Goal: Transaction & Acquisition: Purchase product/service

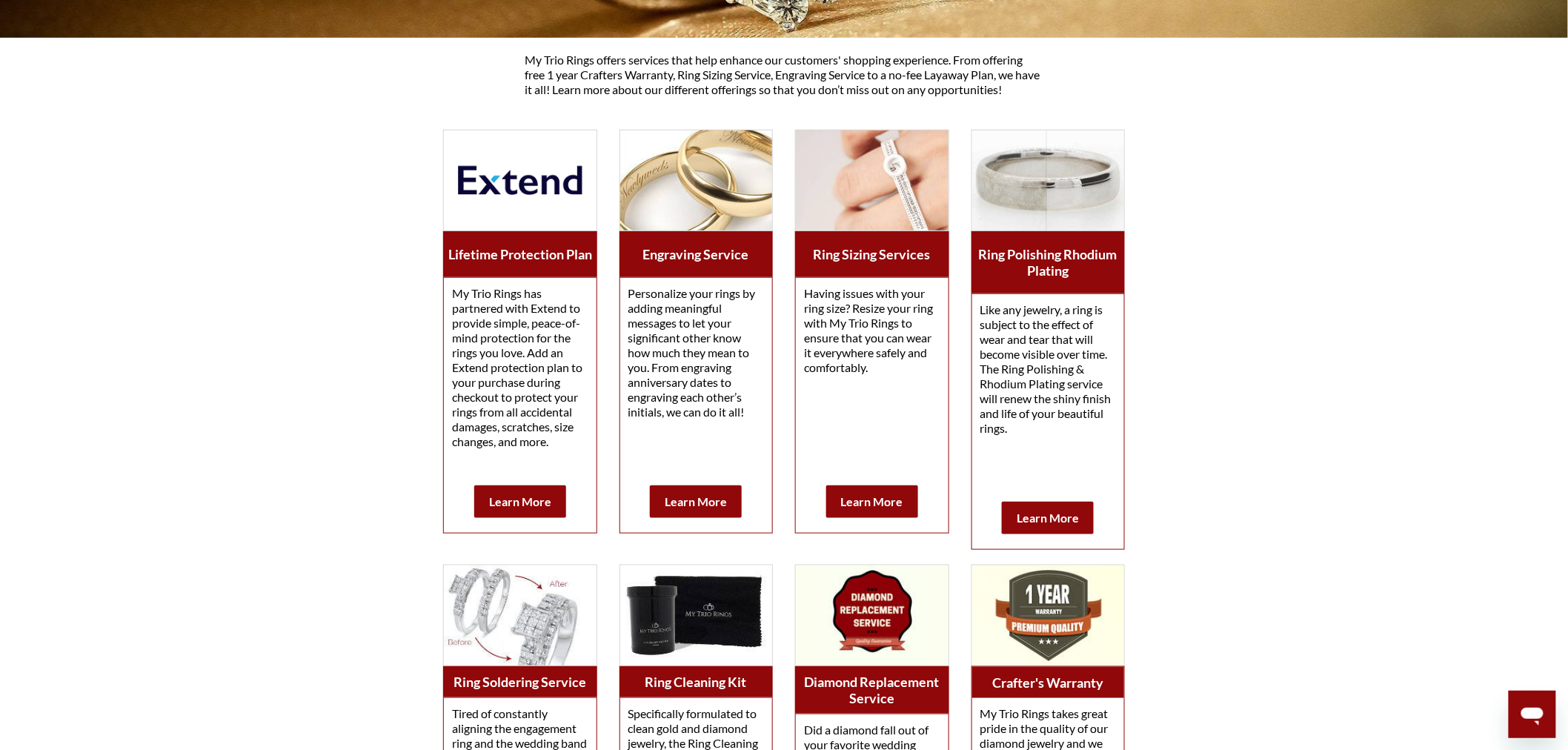
scroll to position [340, 0]
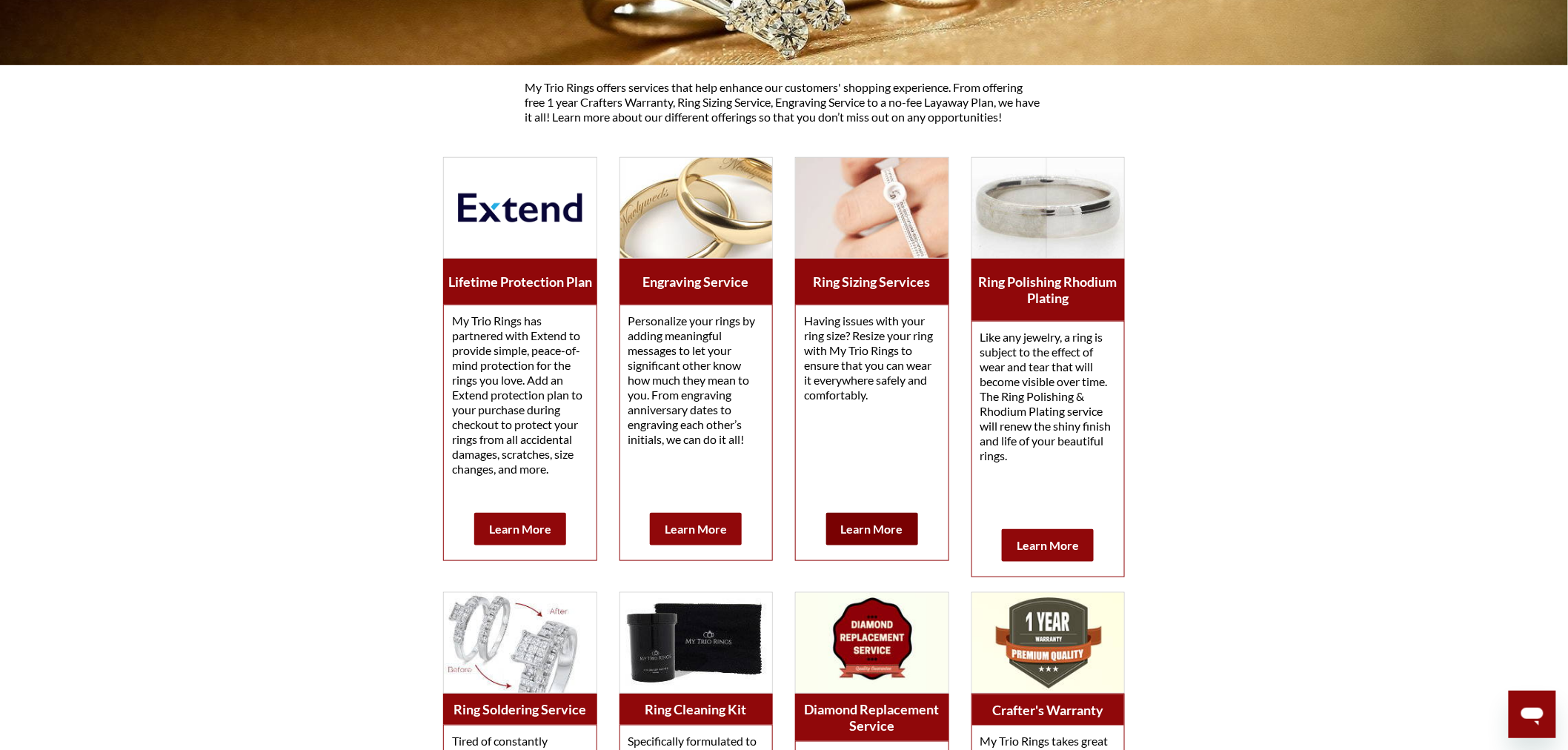
click at [895, 530] on b "Learn More" at bounding box center [872, 528] width 63 height 14
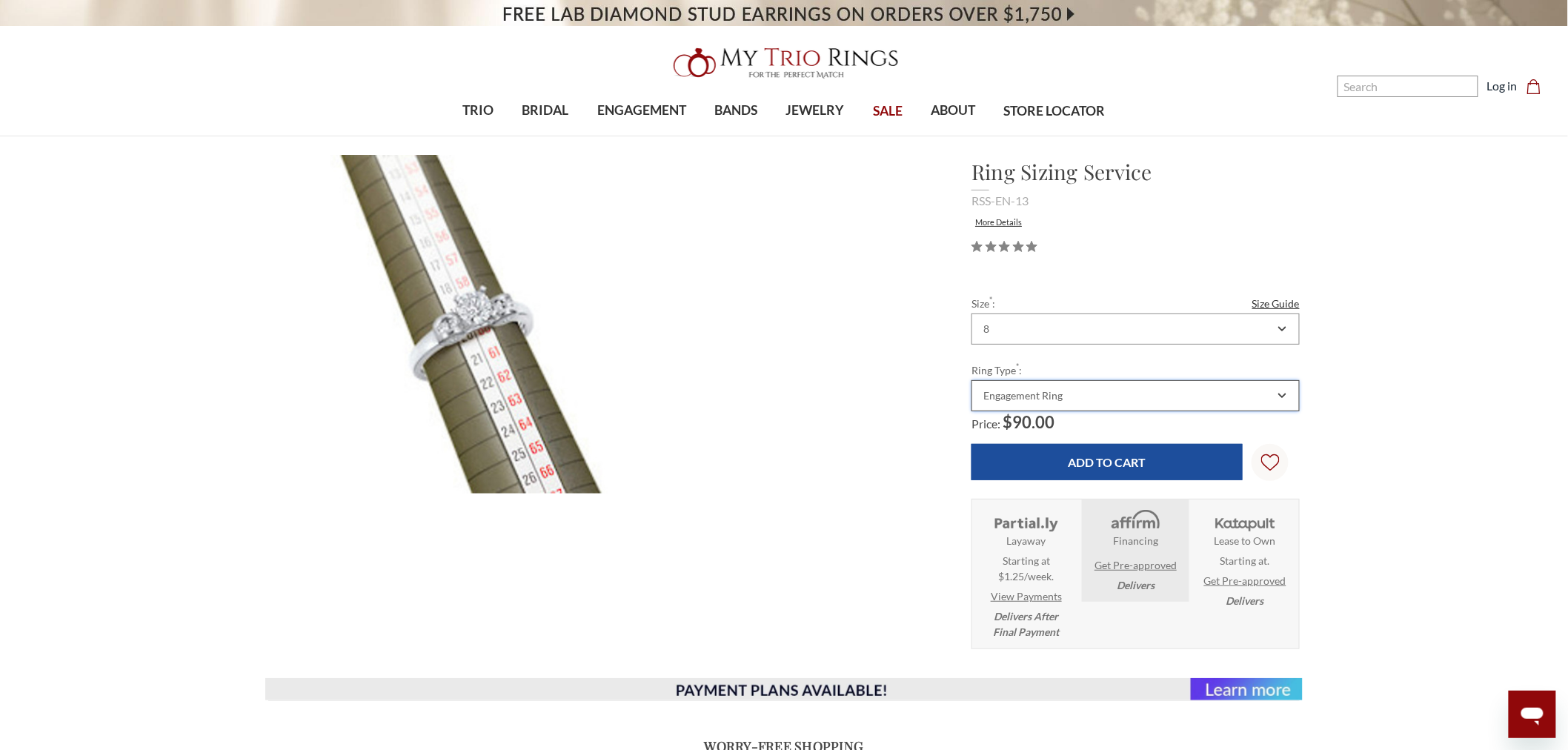
click at [1051, 391] on div "Engagement Ring" at bounding box center [1022, 395] width 79 height 12
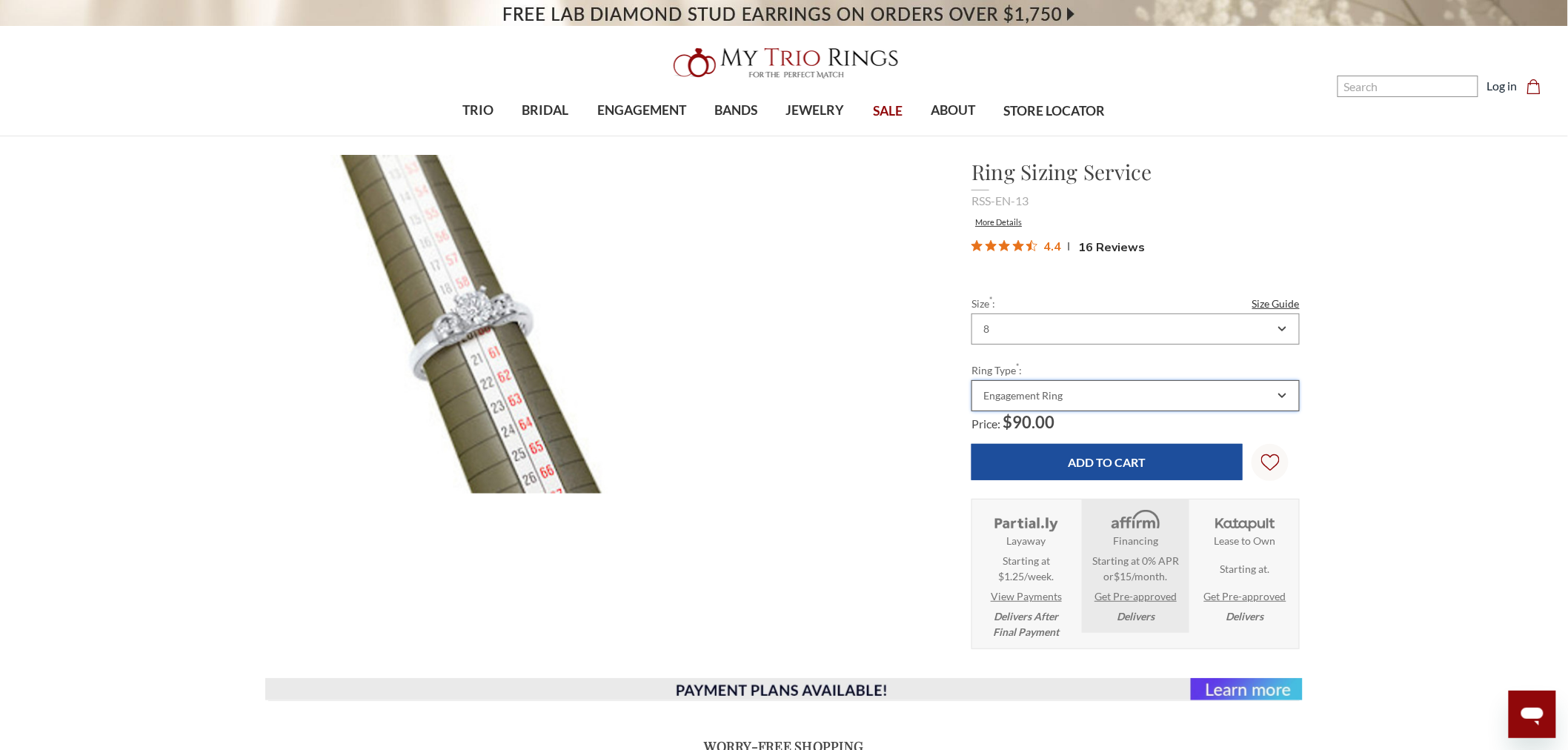
click at [1160, 395] on div "Engagement Ring" at bounding box center [1127, 395] width 293 height 12
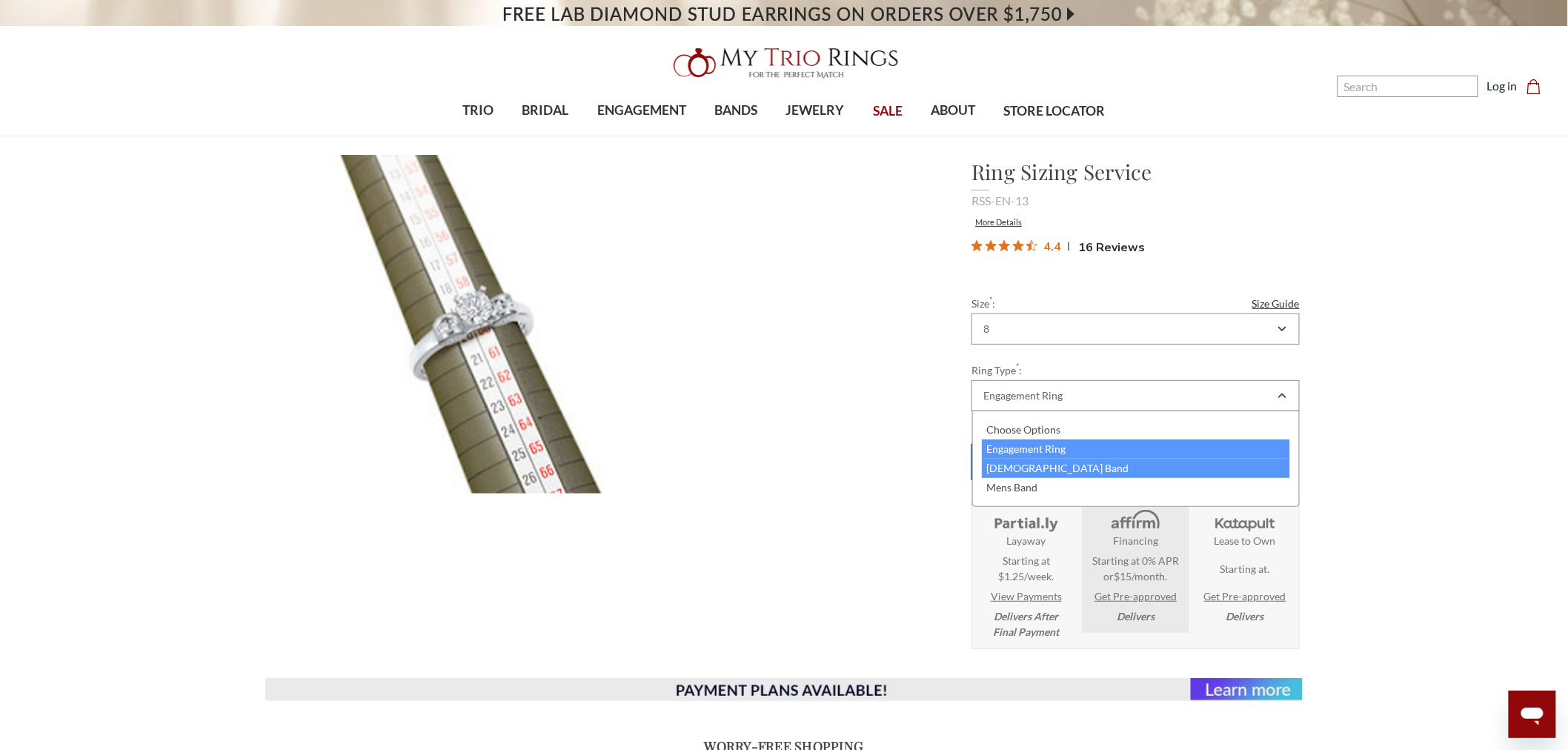
click at [1037, 465] on div "[DEMOGRAPHIC_DATA] Band" at bounding box center [1136, 468] width 309 height 19
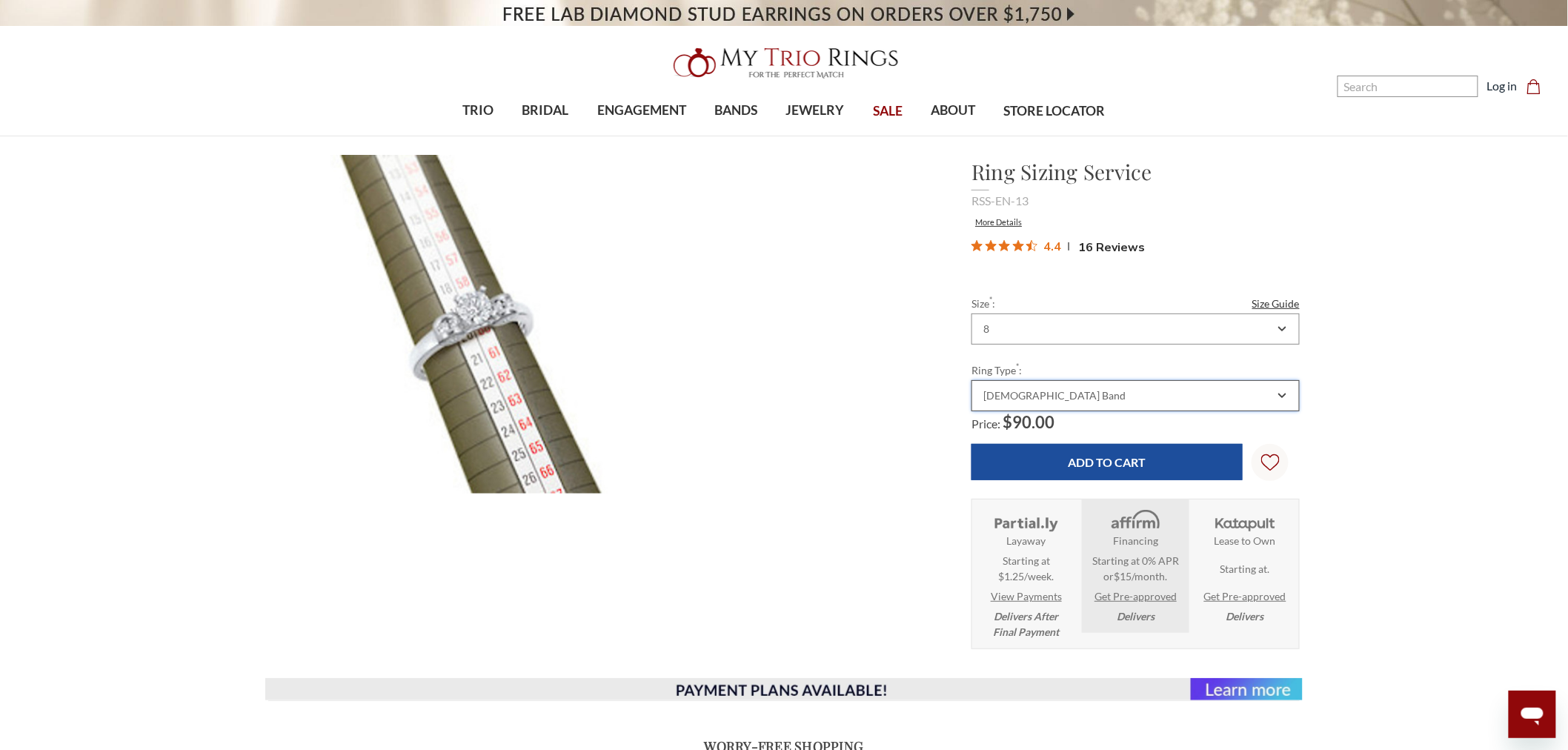
click at [1022, 390] on div "[DEMOGRAPHIC_DATA] Band" at bounding box center [1054, 395] width 142 height 12
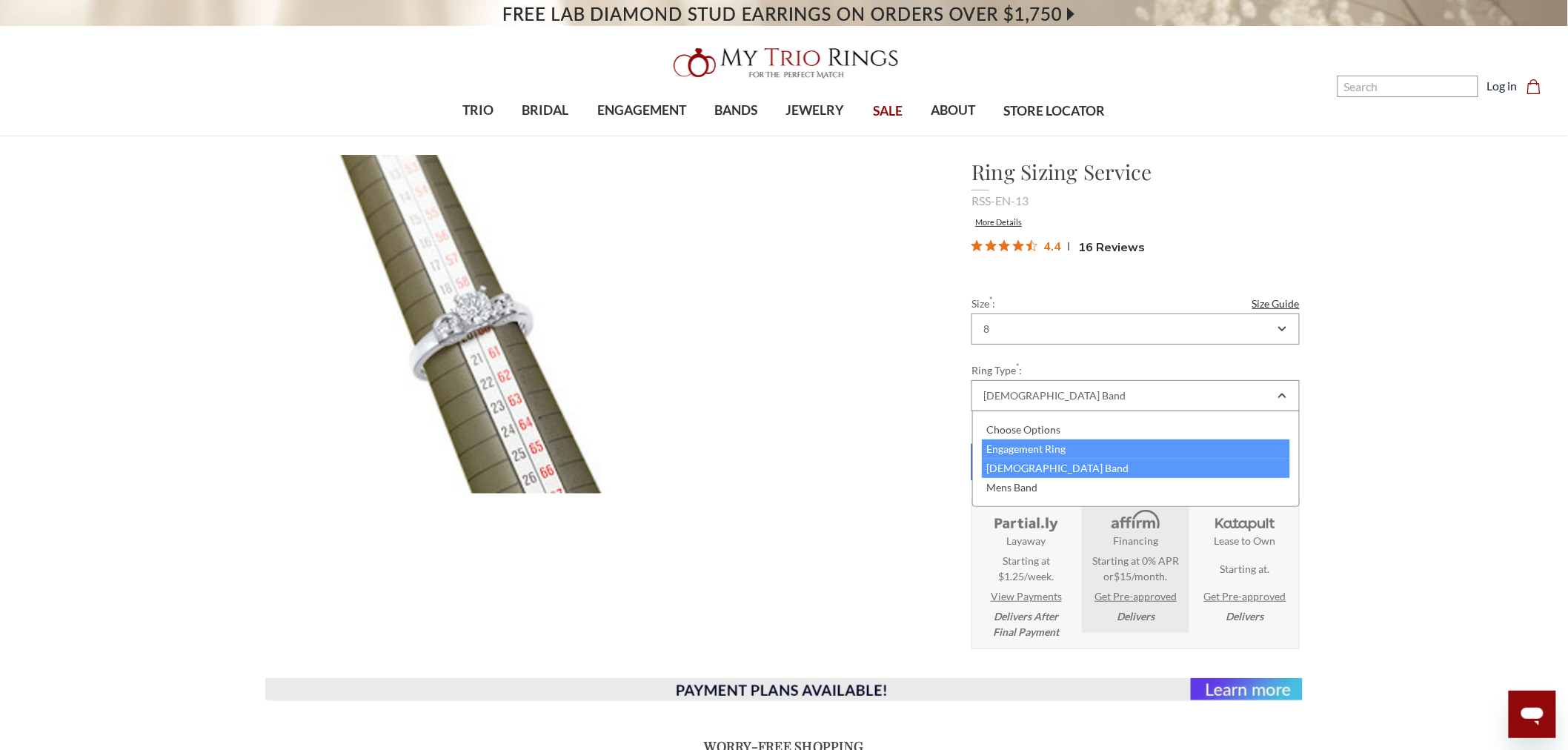
click at [1006, 447] on div "Engagement Ring" at bounding box center [1136, 449] width 309 height 19
